Goal: Navigation & Orientation: Find specific page/section

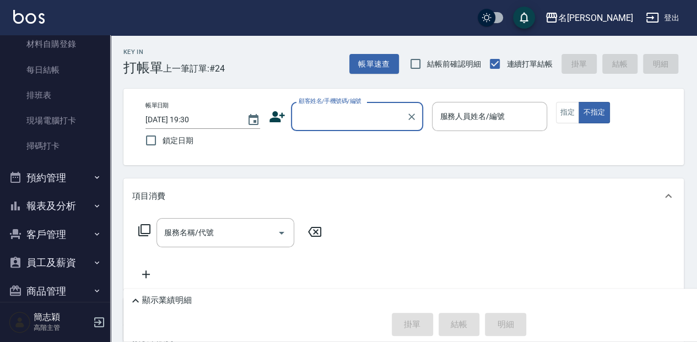
scroll to position [220, 0]
click at [95, 204] on icon "button" at bounding box center [97, 204] width 4 height 3
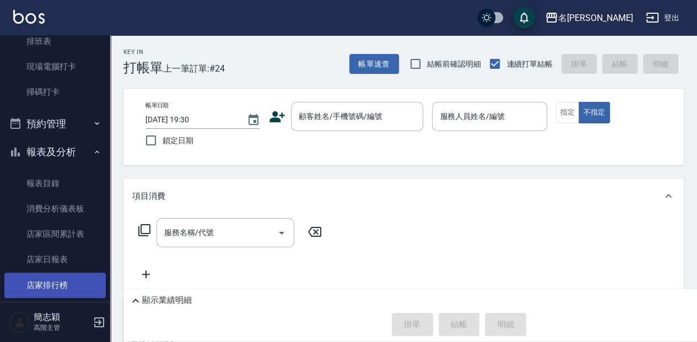
scroll to position [294, 0]
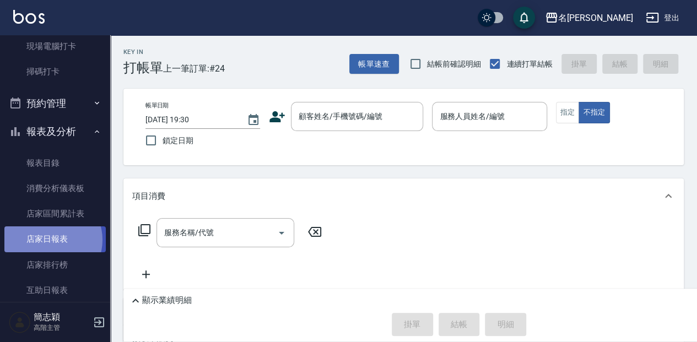
click at [52, 240] on link "店家日報表" at bounding box center [54, 239] width 101 height 25
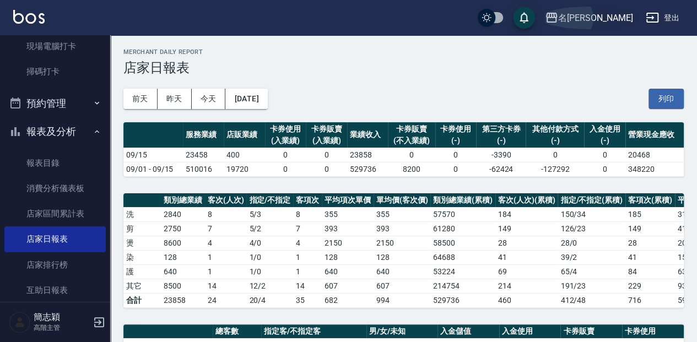
click at [557, 18] on icon "button" at bounding box center [551, 18] width 11 height 10
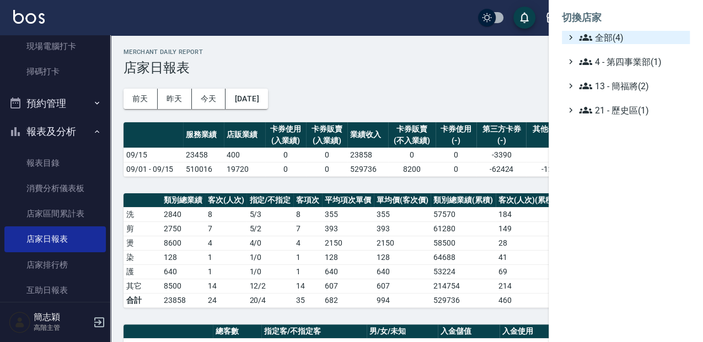
click at [579, 37] on icon at bounding box center [585, 37] width 13 height 13
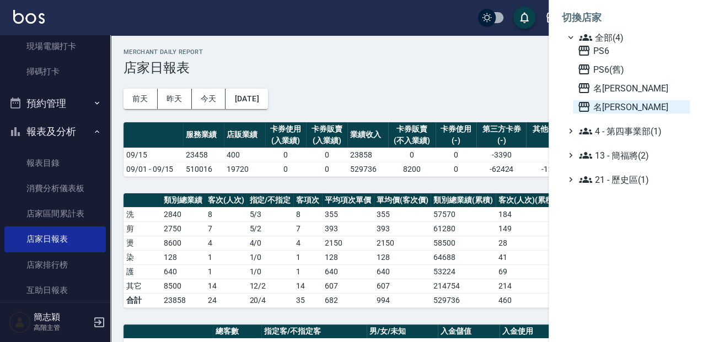
click at [581, 107] on icon at bounding box center [583, 106] width 13 height 13
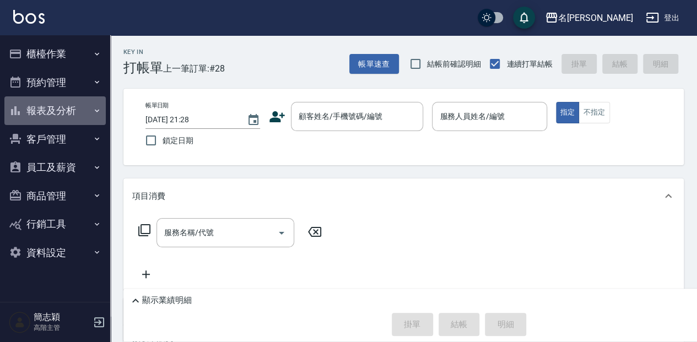
click at [94, 107] on icon "button" at bounding box center [97, 110] width 9 height 9
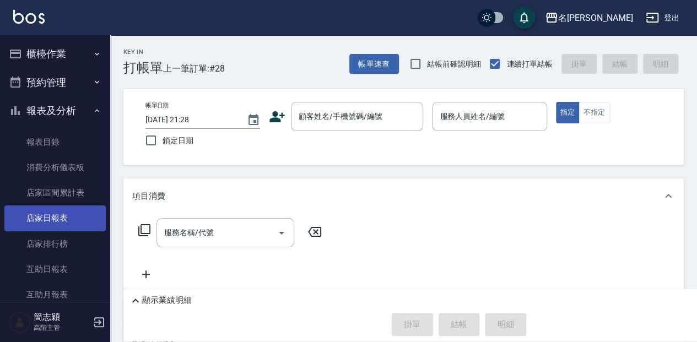
click at [51, 221] on link "店家日報表" at bounding box center [54, 218] width 101 height 25
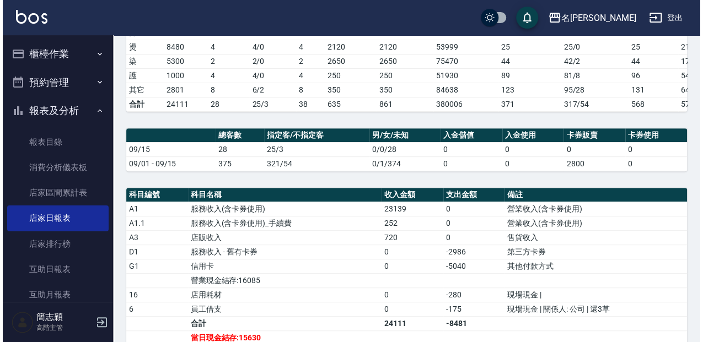
scroll to position [184, 0]
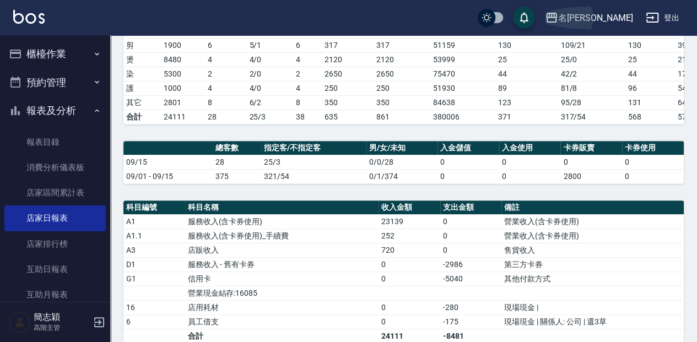
click at [557, 13] on icon "button" at bounding box center [551, 18] width 11 height 10
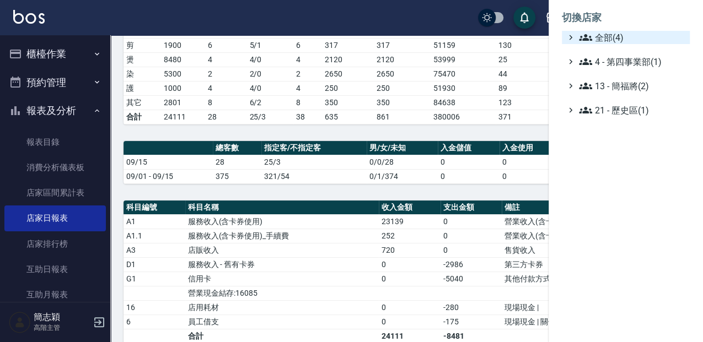
click at [584, 33] on icon at bounding box center [585, 37] width 13 height 13
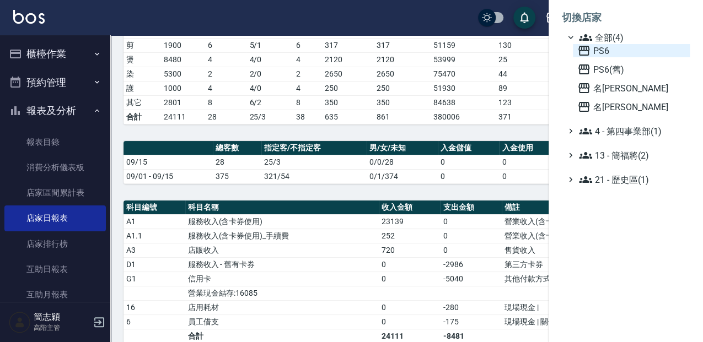
click at [580, 51] on icon at bounding box center [583, 50] width 13 height 13
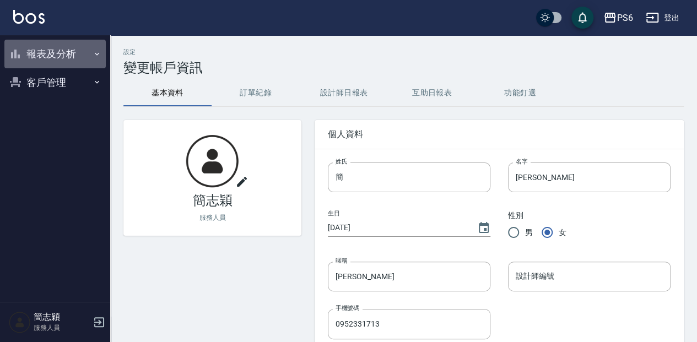
click at [94, 53] on icon "button" at bounding box center [97, 54] width 9 height 9
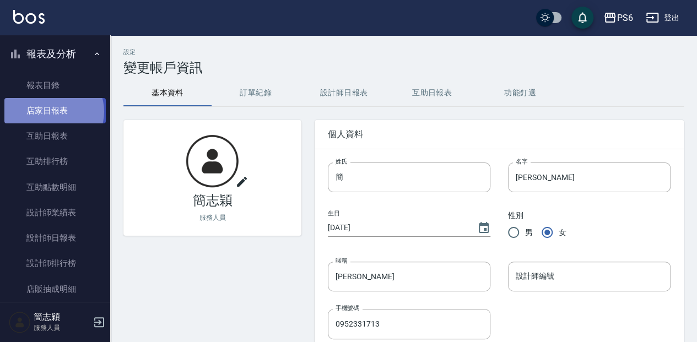
click at [53, 112] on link "店家日報表" at bounding box center [54, 110] width 101 height 25
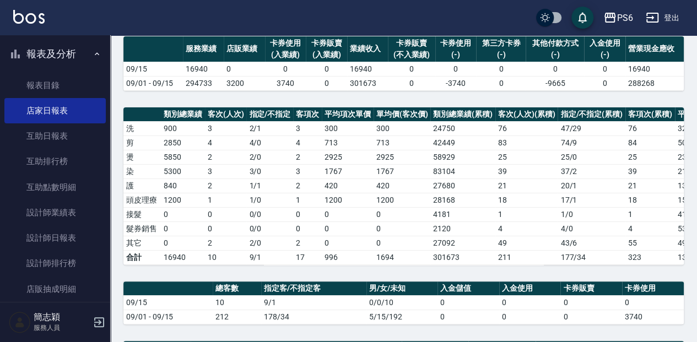
scroll to position [73, 0]
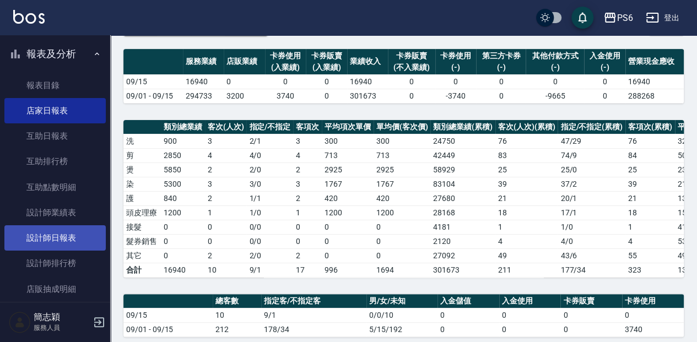
click at [69, 238] on link "設計師日報表" at bounding box center [54, 237] width 101 height 25
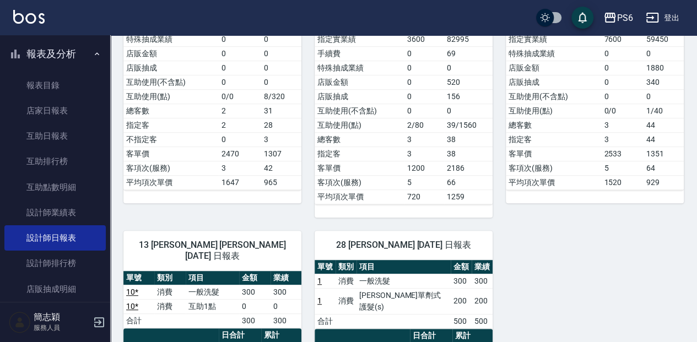
scroll to position [220, 0]
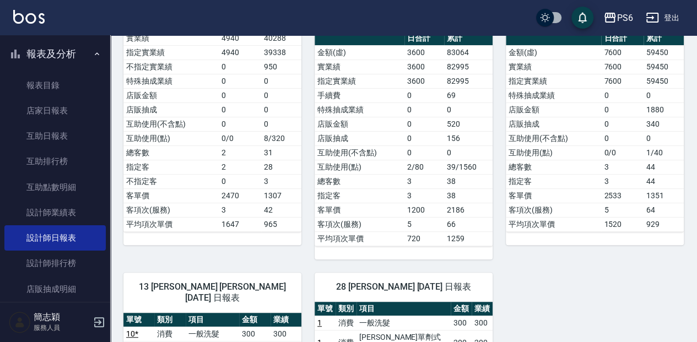
click at [665, 17] on button "登出" at bounding box center [663, 18] width 42 height 20
